Goal: Navigation & Orientation: Understand site structure

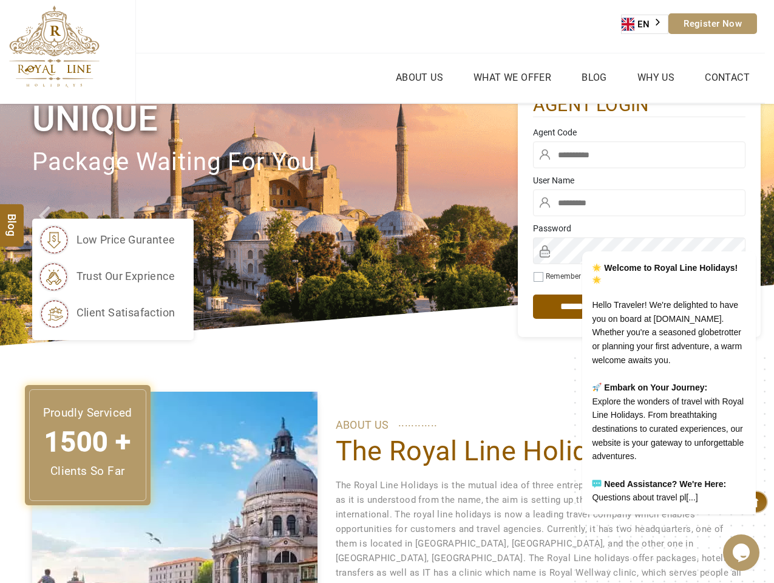
click at [387, 292] on div "low price gurantee trust our exprience client satisafaction" at bounding box center [275, 279] width 486 height 121
click at [646, 24] on link "EN" at bounding box center [645, 24] width 46 height 18
click at [419, 77] on link "About Us" at bounding box center [419, 78] width 53 height 18
click at [512, 77] on ul "About Us What we Offer Blog Why Us Contact" at bounding box center [451, 77] width 630 height 49
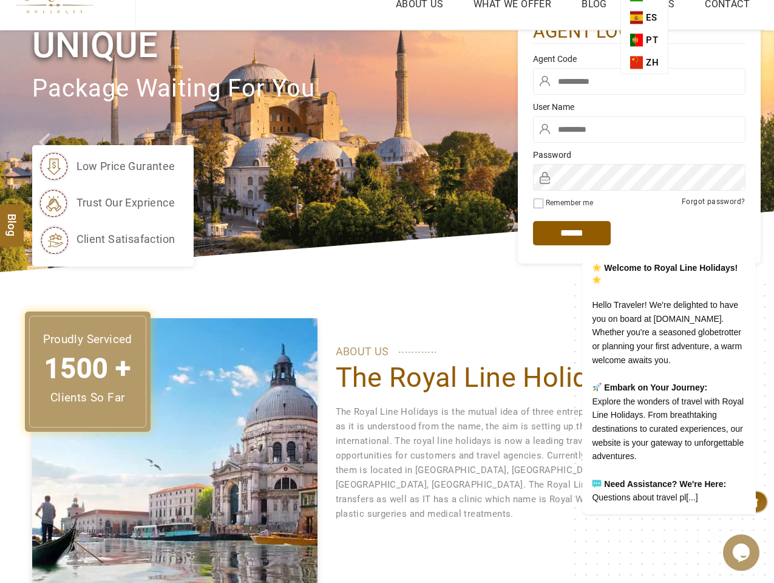
click at [655, 77] on input "text" at bounding box center [639, 81] width 213 height 27
click at [742, 553] on icon "Chat widget" at bounding box center [741, 553] width 17 height 18
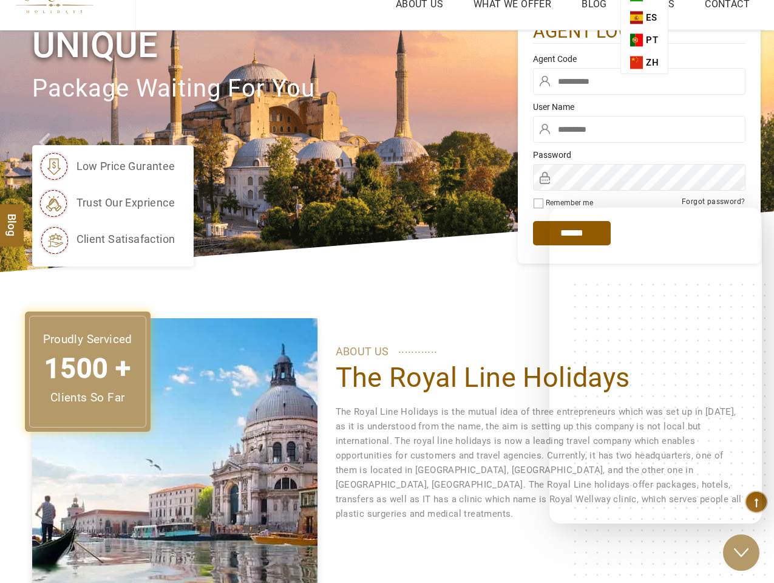
click at [550, 208] on div "We are live and ready to chat with you now. Say something to start a live chat.…" at bounding box center [550, 208] width 0 height 0
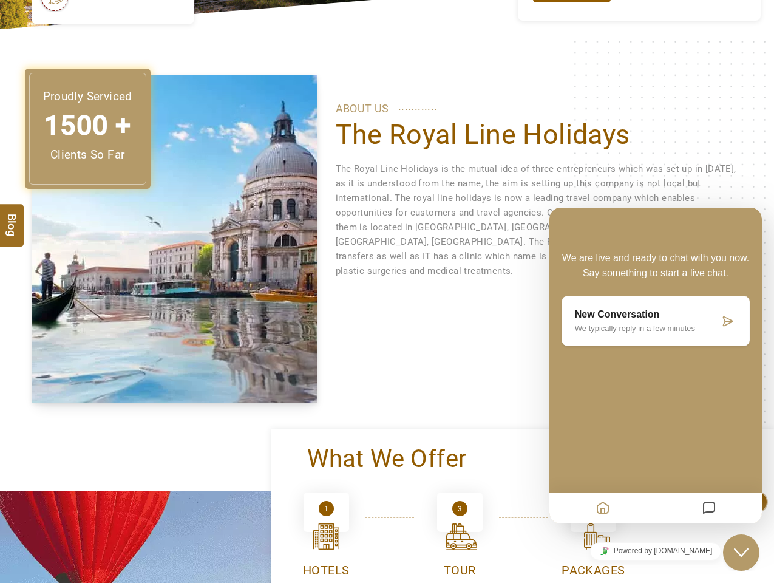
click at [654, 376] on div "We are live and ready to chat with you now. Say something to start a live chat.…" at bounding box center [656, 326] width 213 height 164
